Goal: Transaction & Acquisition: Purchase product/service

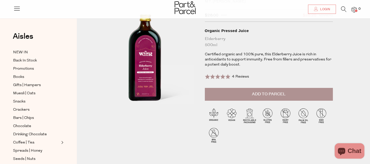
scroll to position [10, 0]
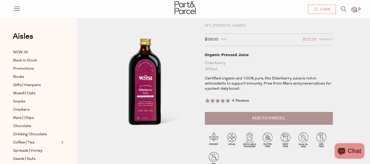
click at [322, 15] on div at bounding box center [185, 8] width 370 height 17
click at [321, 11] on span "Login" at bounding box center [324, 9] width 11 height 4
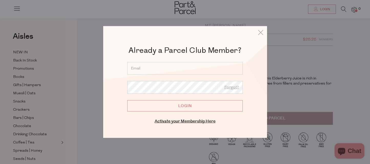
click at [200, 70] on input "email" at bounding box center [184, 68] width 115 height 13
type input "hello@homebodyclub.com"
click at [127, 100] on input "Login" at bounding box center [184, 105] width 115 height 11
click at [189, 108] on input "Login" at bounding box center [184, 105] width 115 height 11
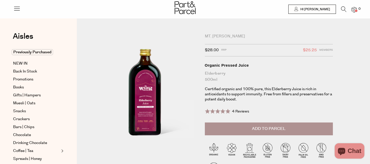
click at [259, 128] on span "Add to Parcel" at bounding box center [269, 129] width 34 height 6
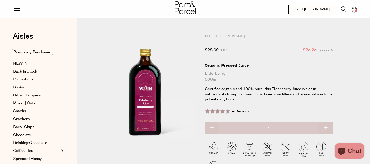
click at [356, 10] on span at bounding box center [356, 10] width 3 height 3
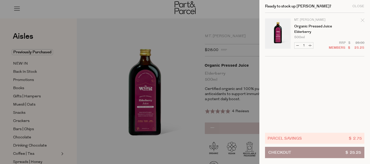
click at [293, 153] on button "Checkout $ 25.25" at bounding box center [314, 152] width 99 height 11
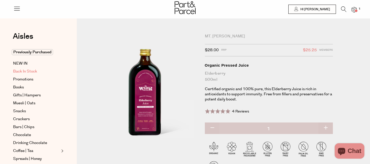
click at [23, 71] on span "Back In Stock" at bounding box center [25, 71] width 24 height 6
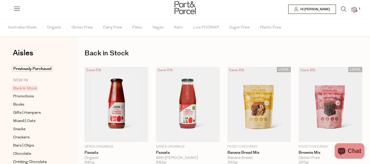
click at [20, 80] on span "NEW IN" at bounding box center [20, 80] width 15 height 6
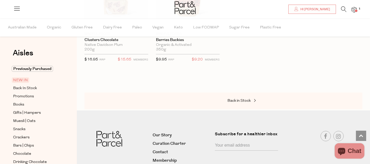
scroll to position [949, 0]
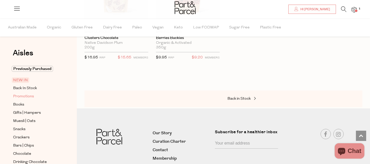
click at [28, 95] on span "Promotions" at bounding box center [23, 96] width 21 height 6
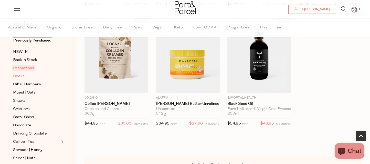
scroll to position [30, 0]
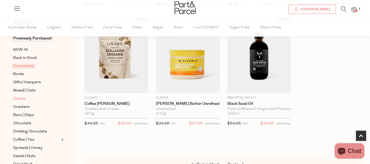
click at [16, 98] on span "Snacks" at bounding box center [19, 99] width 13 height 6
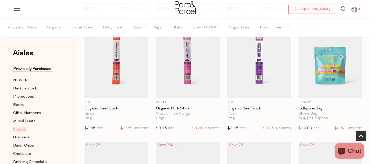
scroll to position [283, 0]
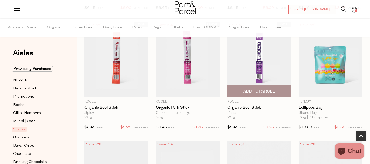
click at [262, 88] on span "Add To Parcel" at bounding box center [259, 91] width 61 height 11
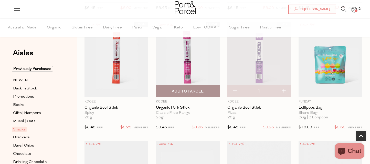
click at [189, 92] on span "Add To Parcel" at bounding box center [188, 91] width 32 height 5
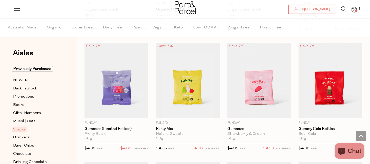
scroll to position [389, 0]
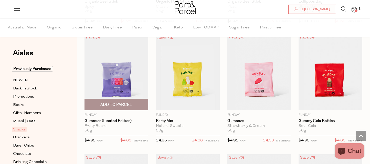
click at [128, 102] on span "Add To Parcel" at bounding box center [116, 104] width 32 height 5
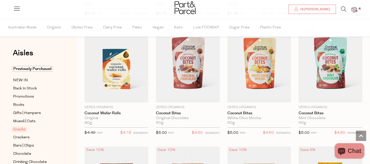
scroll to position [873, 0]
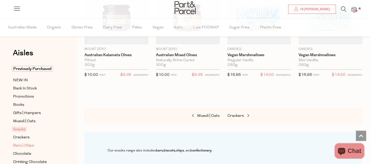
scroll to position [31, 0]
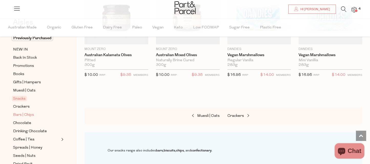
click at [29, 114] on span "Bars | Chips" at bounding box center [23, 115] width 21 height 6
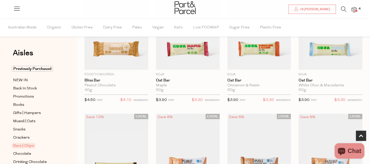
scroll to position [180, 0]
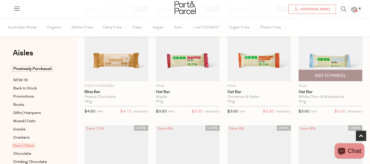
click at [348, 75] on span "Add To Parcel" at bounding box center [330, 75] width 61 height 11
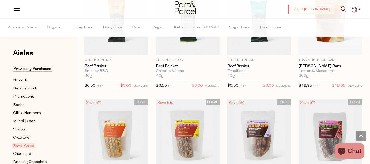
scroll to position [692, 0]
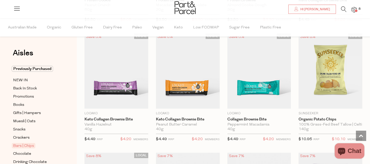
scroll to position [1589, 0]
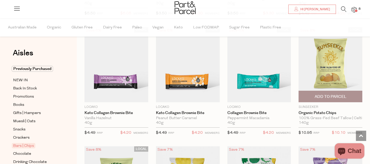
click at [339, 96] on span "Add To Parcel" at bounding box center [331, 96] width 32 height 5
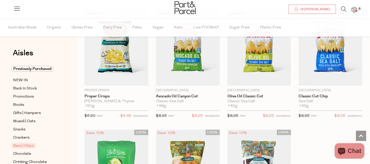
scroll to position [1976, 0]
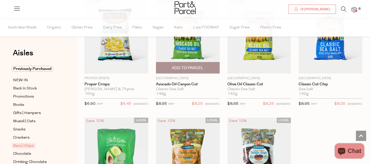
click at [197, 65] on span "Add To Parcel" at bounding box center [188, 67] width 32 height 5
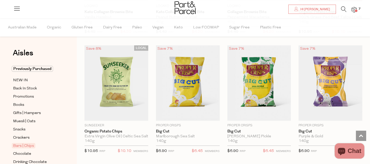
scroll to position [1671, 0]
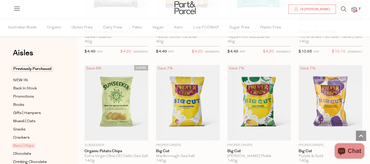
click at [356, 8] on img at bounding box center [354, 10] width 5 height 6
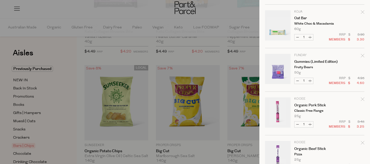
scroll to position [191, 0]
